Goal: Entertainment & Leisure: Consume media (video, audio)

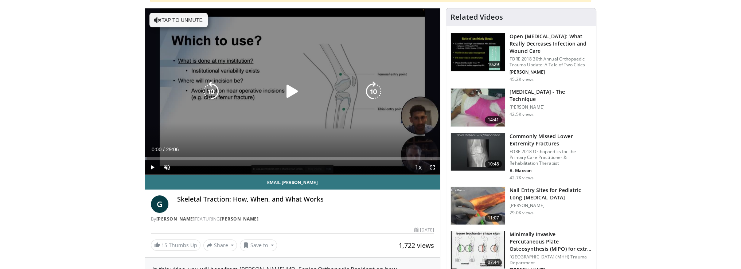
scroll to position [73, 0]
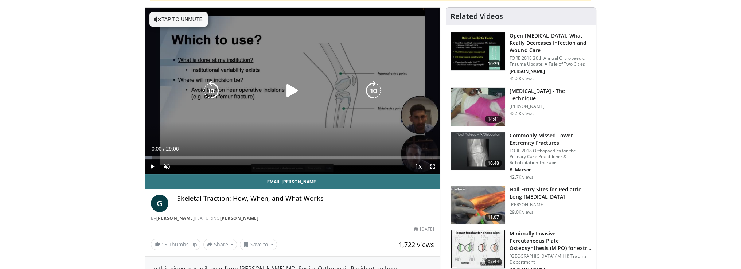
click at [288, 90] on icon "Video Player" at bounding box center [292, 91] width 20 height 20
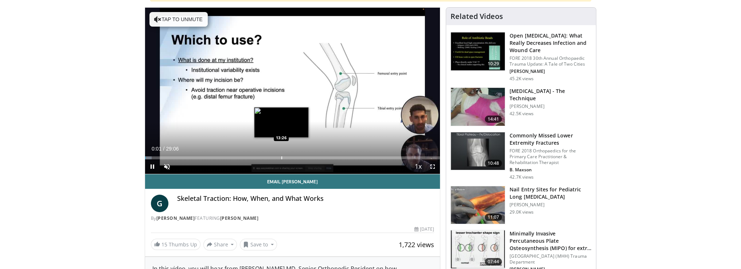
click at [280, 158] on div "Loaded : 2.27% 00:01 13:26" at bounding box center [292, 157] width 295 height 3
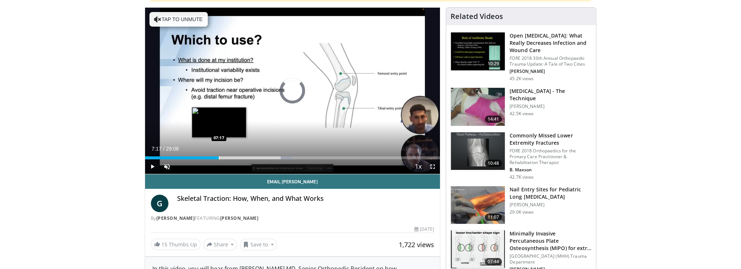
click at [219, 157] on div "Progress Bar" at bounding box center [219, 157] width 1 height 3
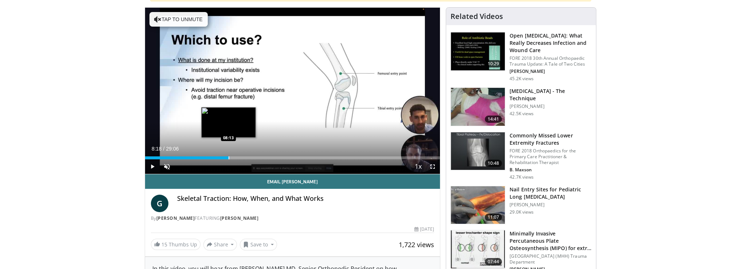
click at [229, 157] on div "Progress Bar" at bounding box center [228, 157] width 1 height 3
click at [237, 156] on div "Progress Bar" at bounding box center [237, 157] width 1 height 3
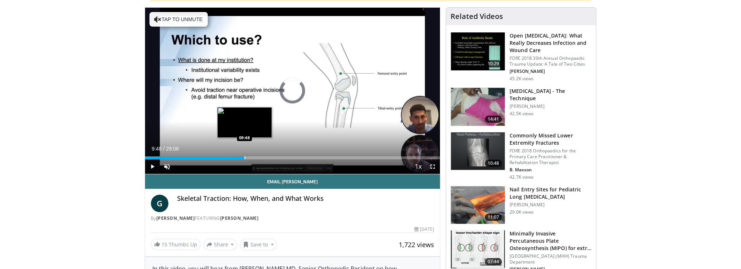
click at [244, 158] on div "Progress Bar" at bounding box center [244, 157] width 1 height 3
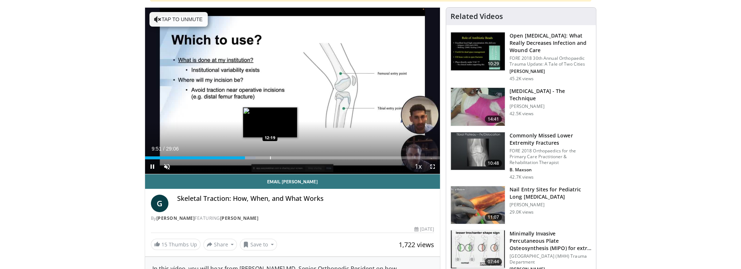
click at [270, 156] on div "Progress Bar" at bounding box center [270, 157] width 1 height 3
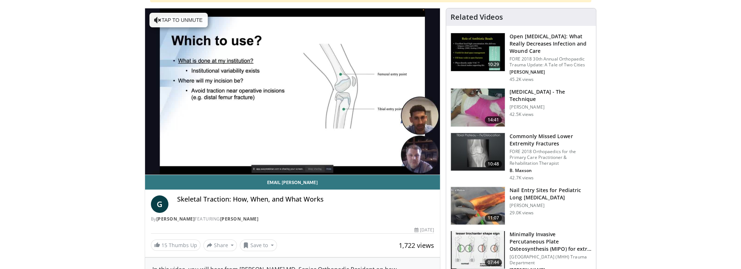
scroll to position [146, 0]
